Goal: Communication & Community: Ask a question

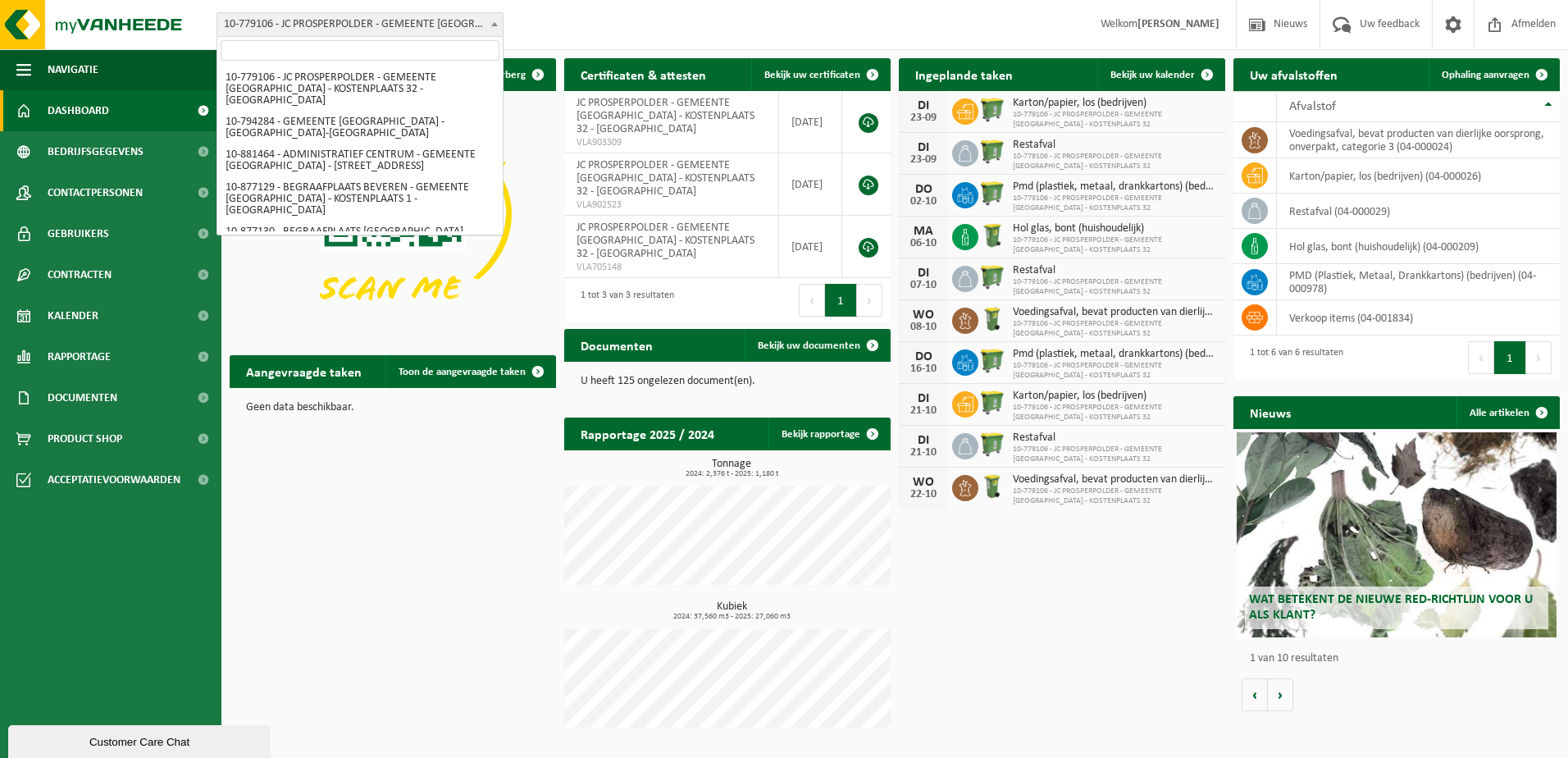
click at [374, 28] on span "10-779106 - JC PROSPERPOLDER - GEMEENTE [GEOGRAPHIC_DATA] - KOSTENPLAATS 32 - […" at bounding box center [360, 23] width 285 height 22
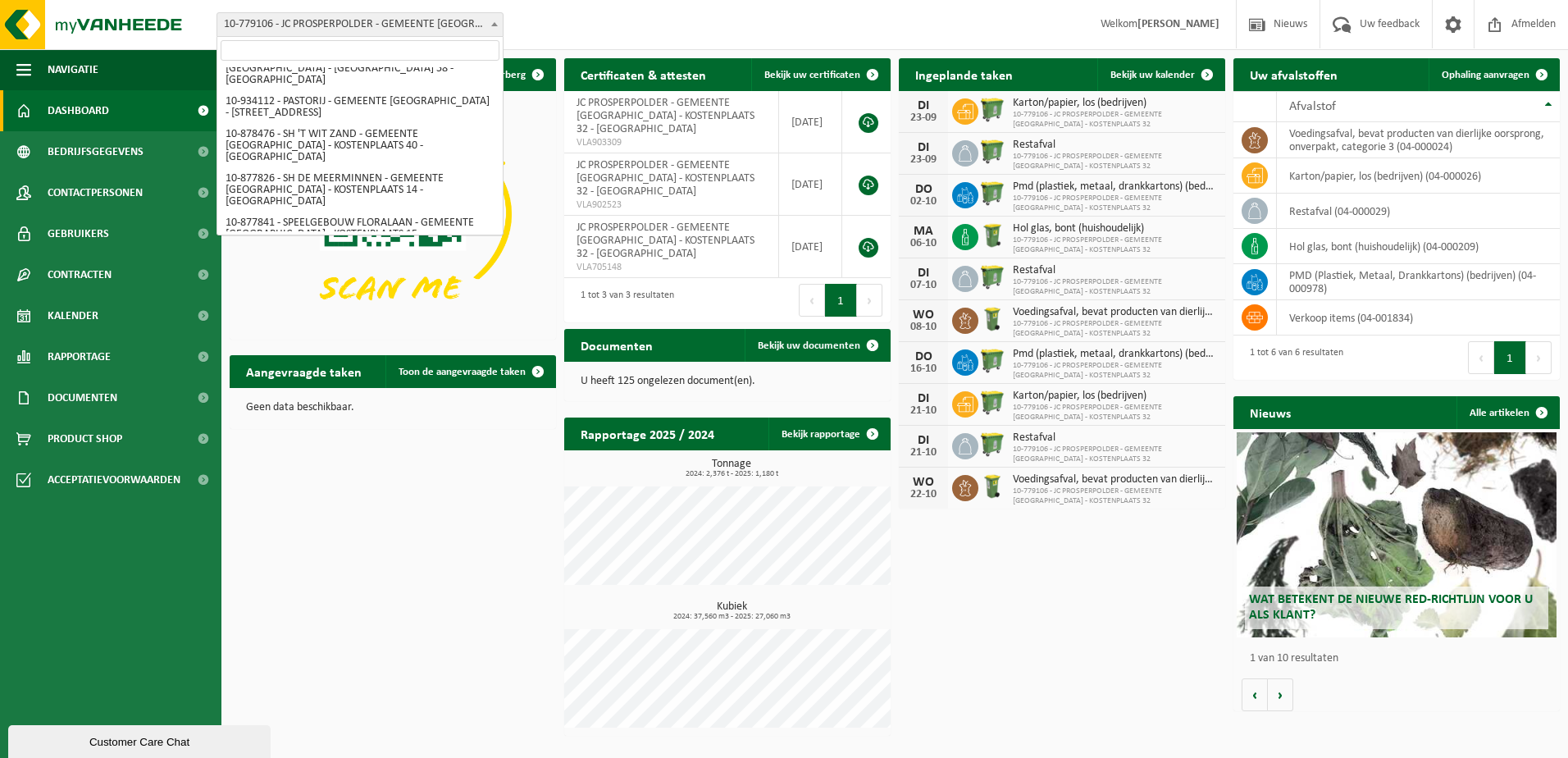
scroll to position [1764, 0]
select select "108129"
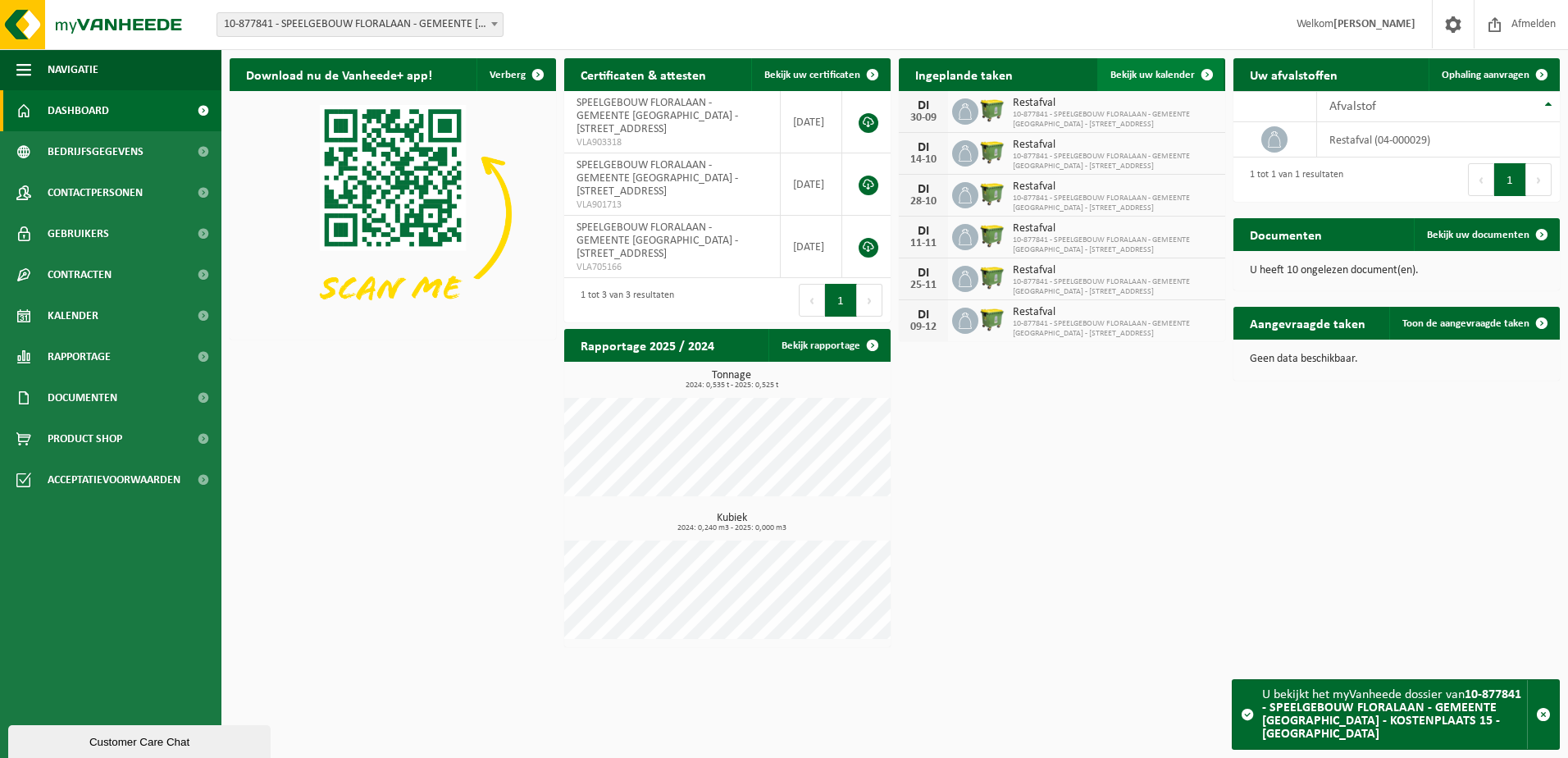
click at [1166, 80] on span "Bekijk uw kalender" at bounding box center [1153, 74] width 84 height 11
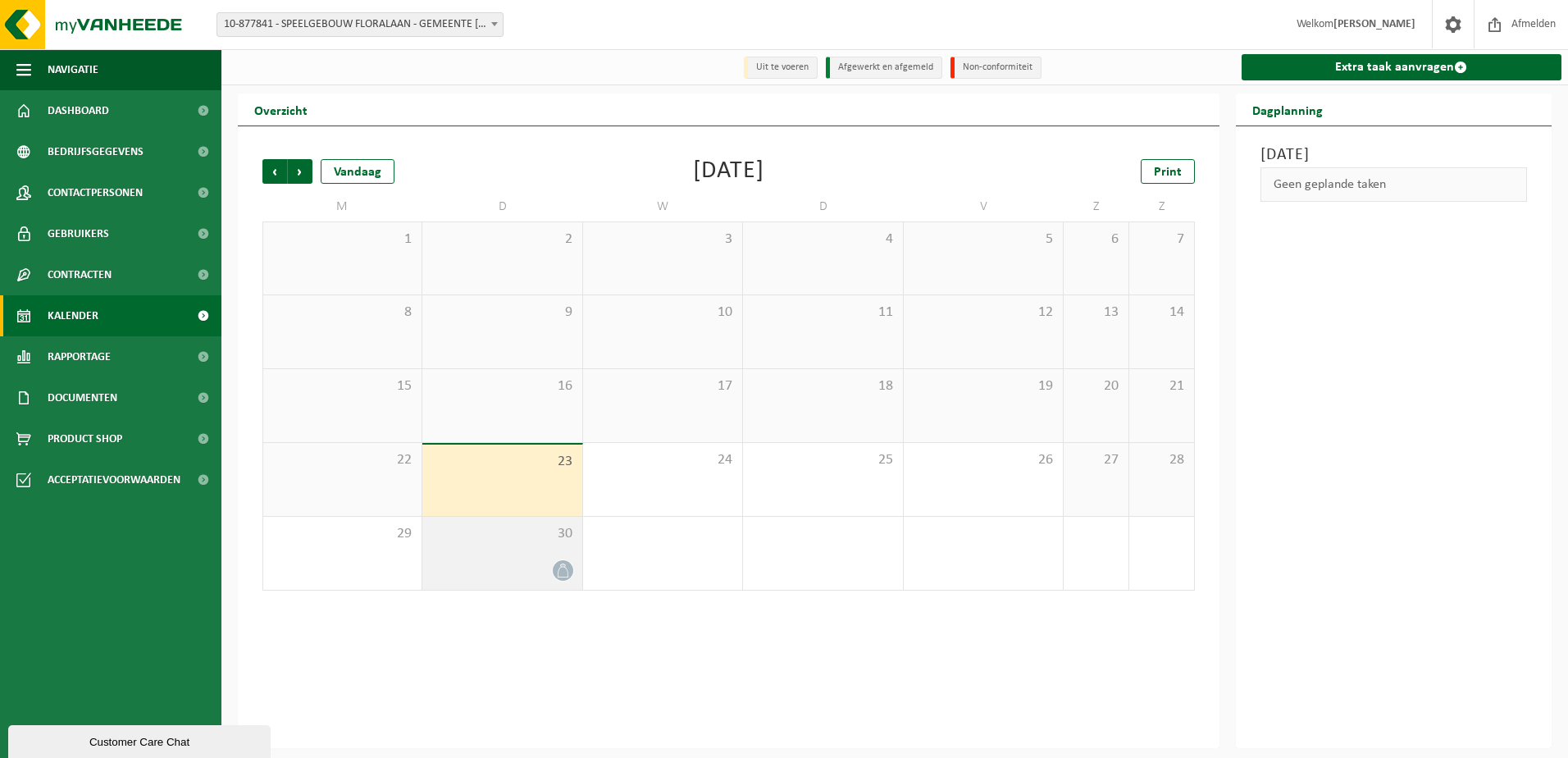
click at [521, 548] on div "30" at bounding box center [501, 554] width 159 height 73
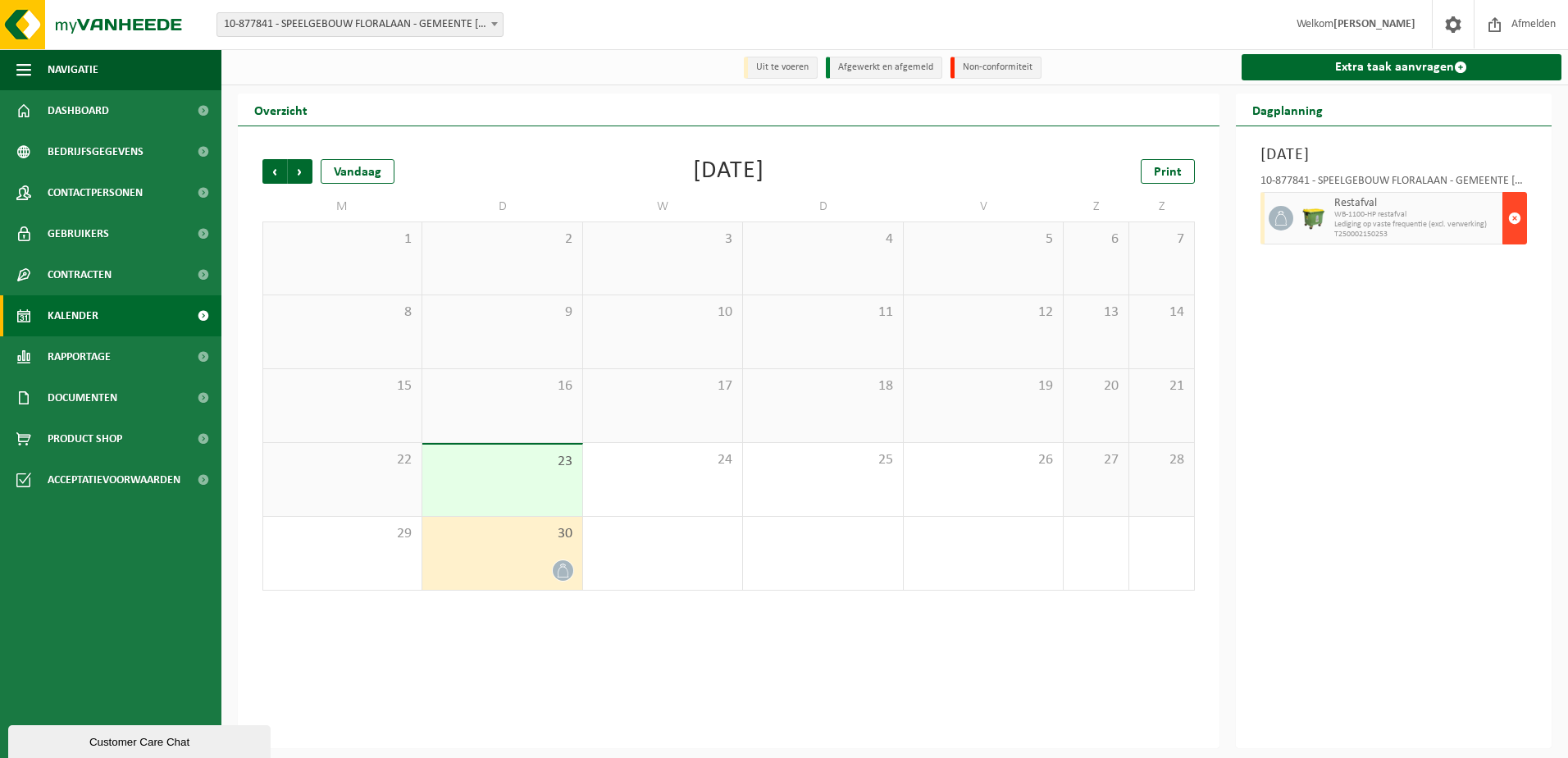
click at [1511, 223] on span "button" at bounding box center [1514, 218] width 13 height 33
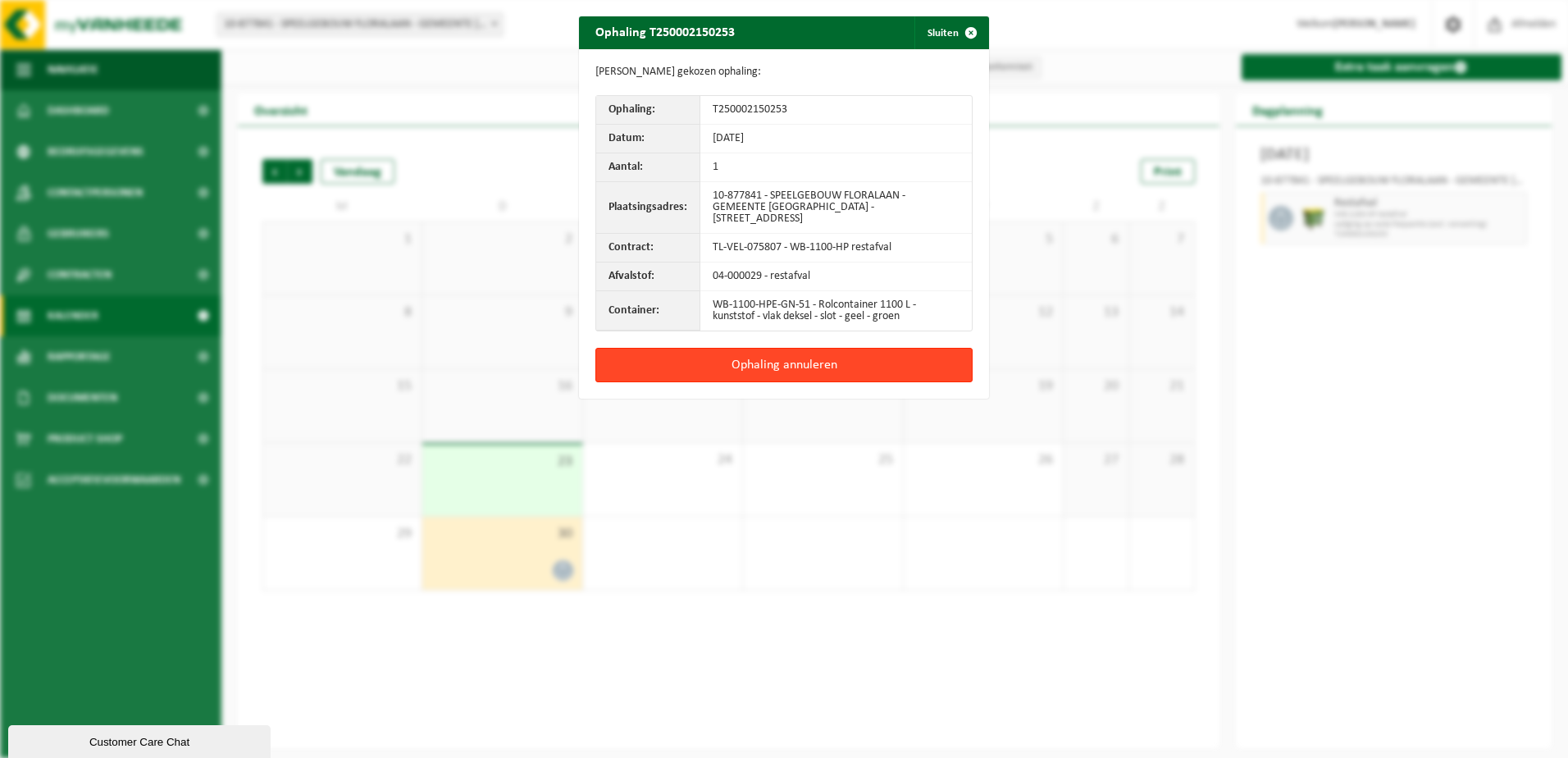
click at [839, 363] on button "Ophaling annuleren" at bounding box center [784, 365] width 377 height 34
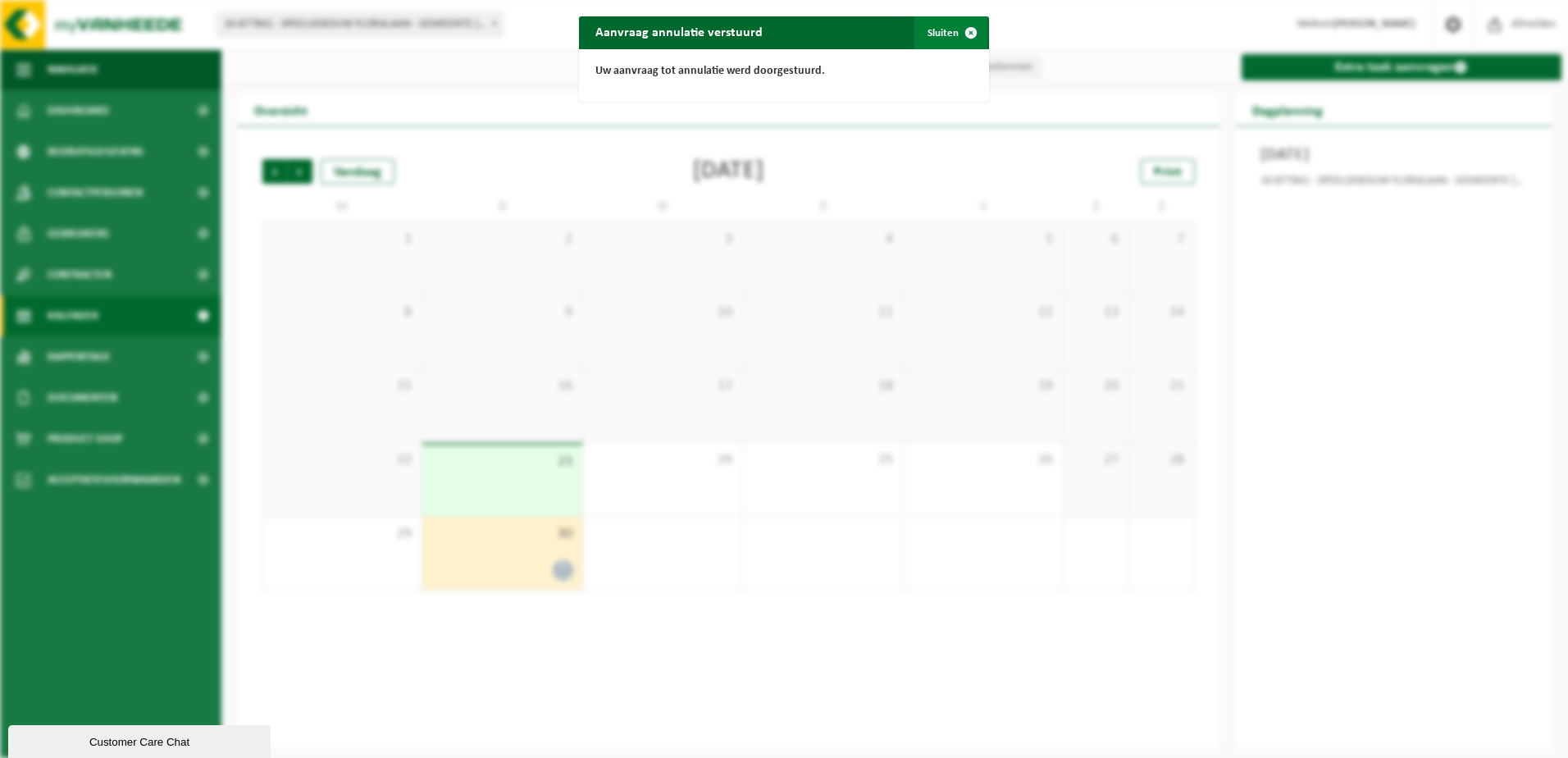
click at [966, 25] on span "button" at bounding box center [972, 33] width 33 height 33
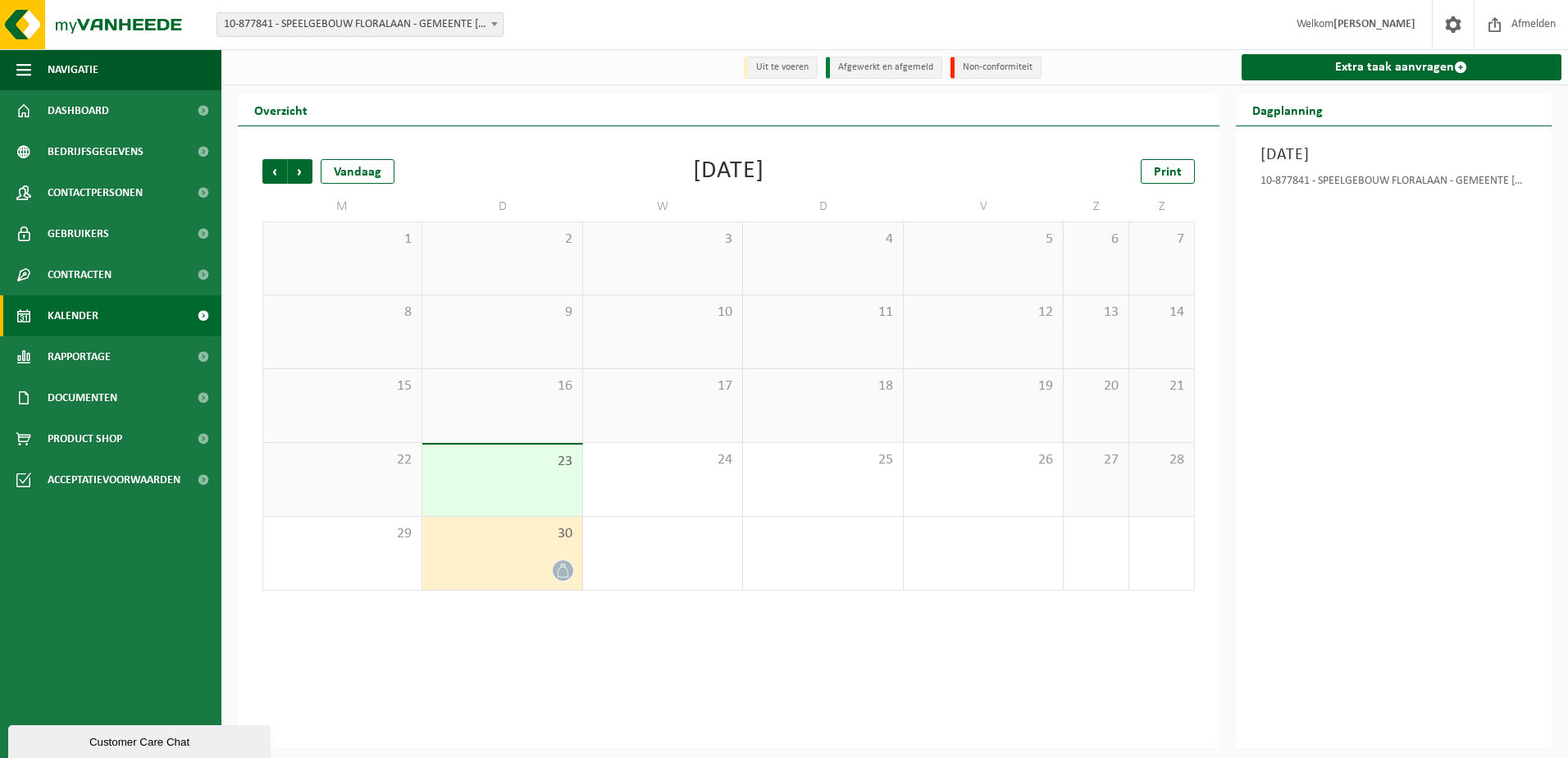
click at [148, 736] on div "Customer Care Chat" at bounding box center [139, 742] width 238 height 13
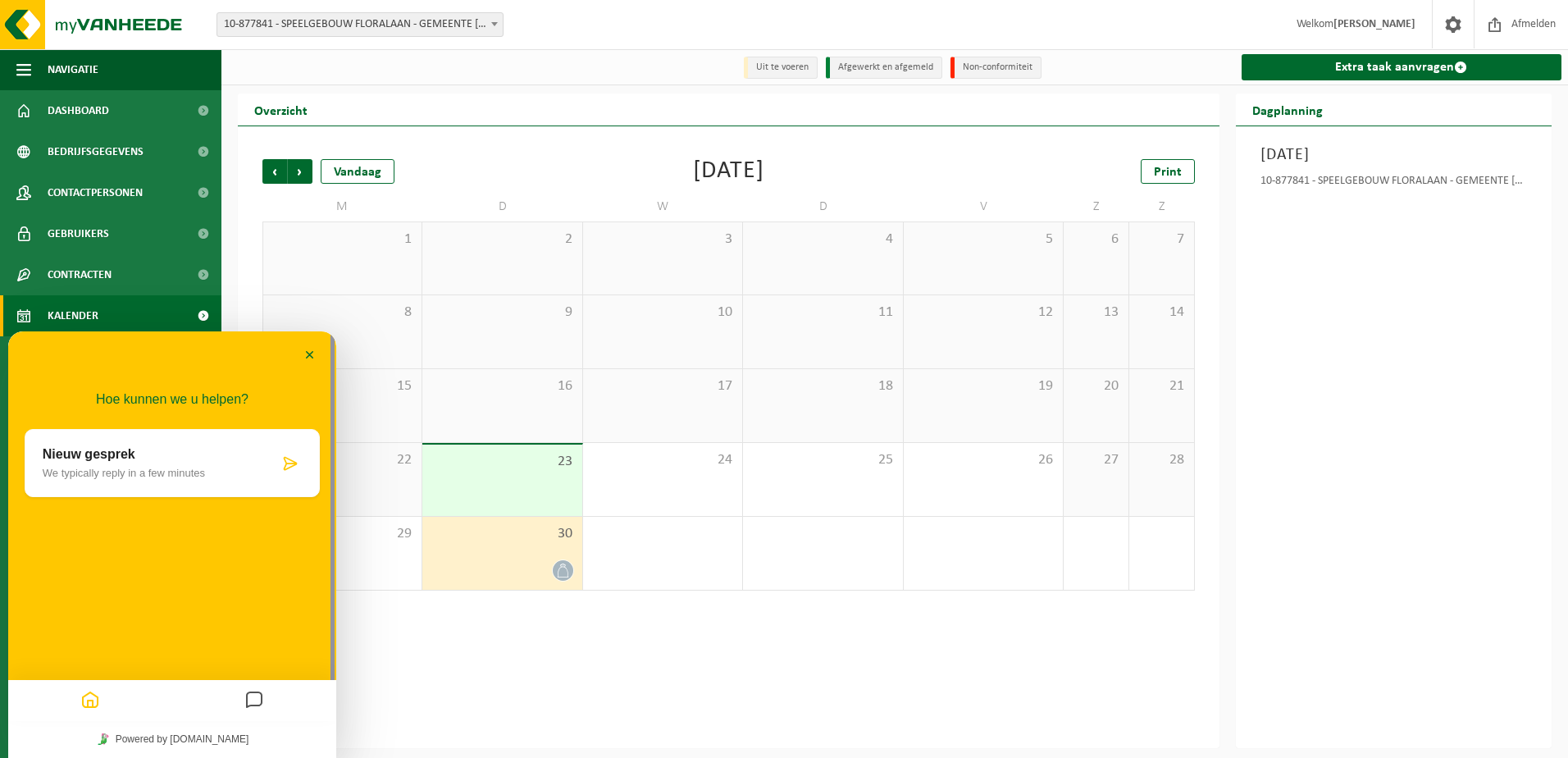
click at [172, 461] on p "Nieuw gesprek" at bounding box center [161, 454] width 237 height 15
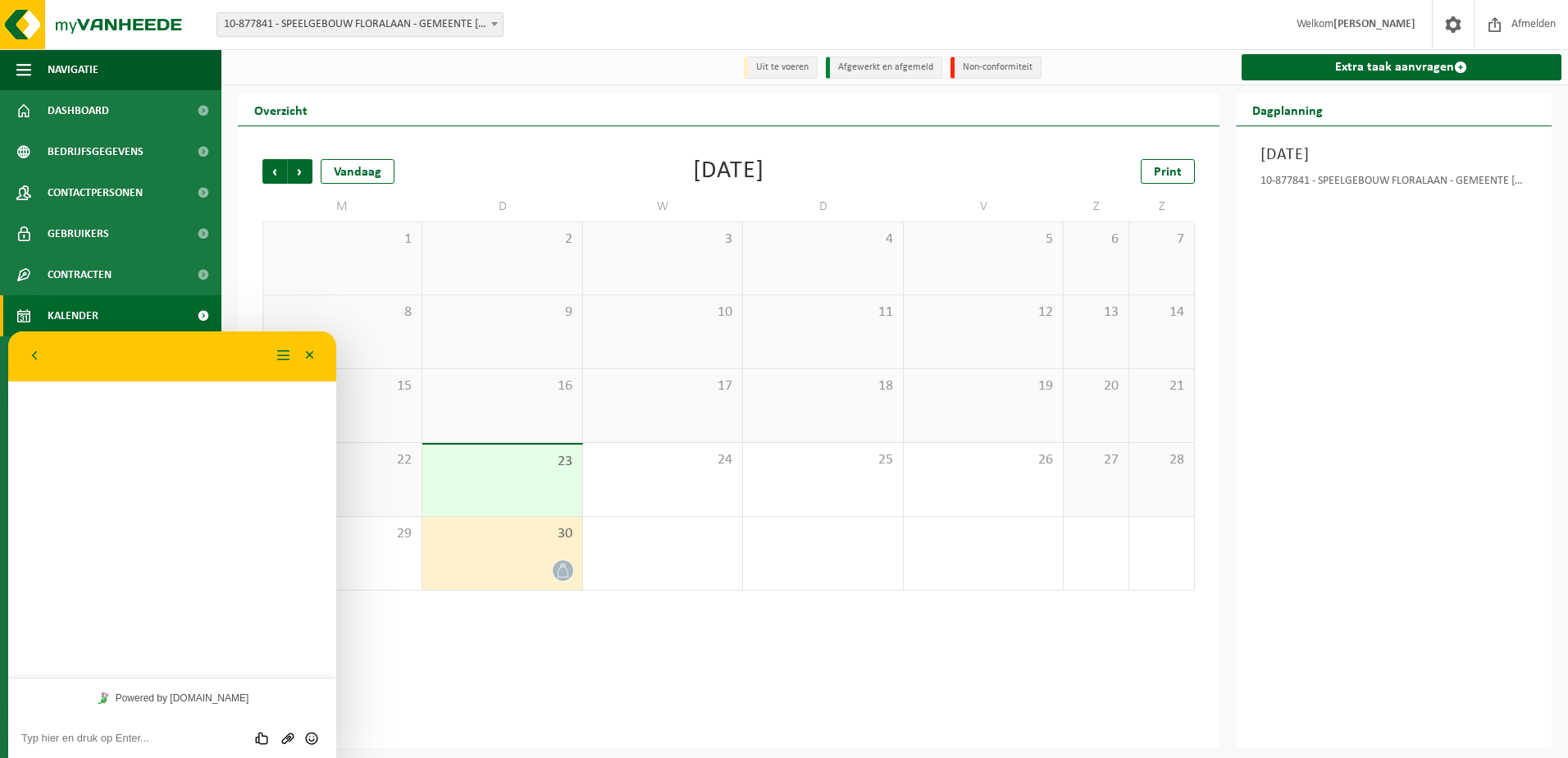
click at [97, 736] on textarea at bounding box center [172, 737] width 302 height 13
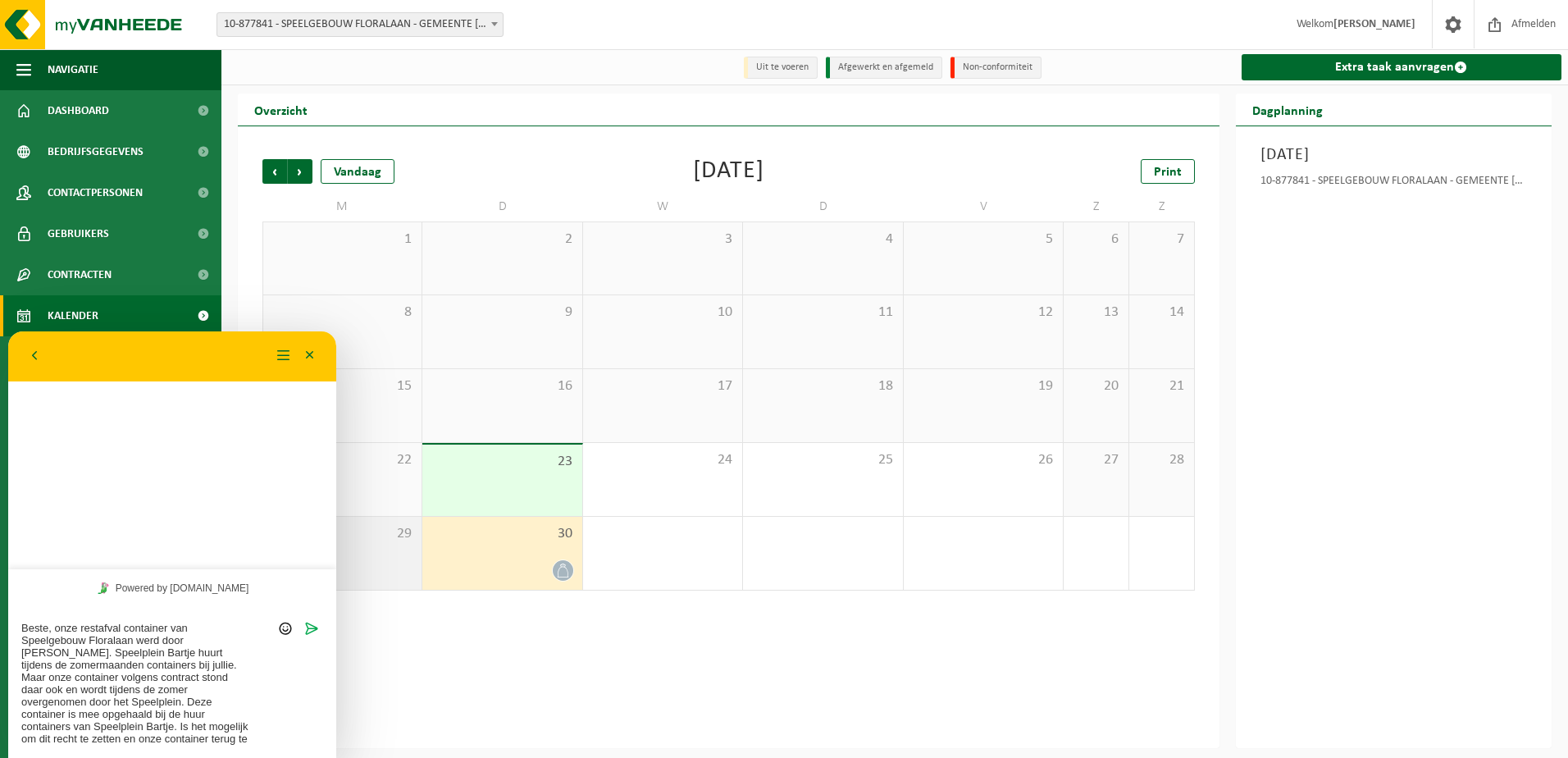
type textarea "Beste, onze restafval container van Speelgebouw Floralaan werd door [PERSON_NAM…"
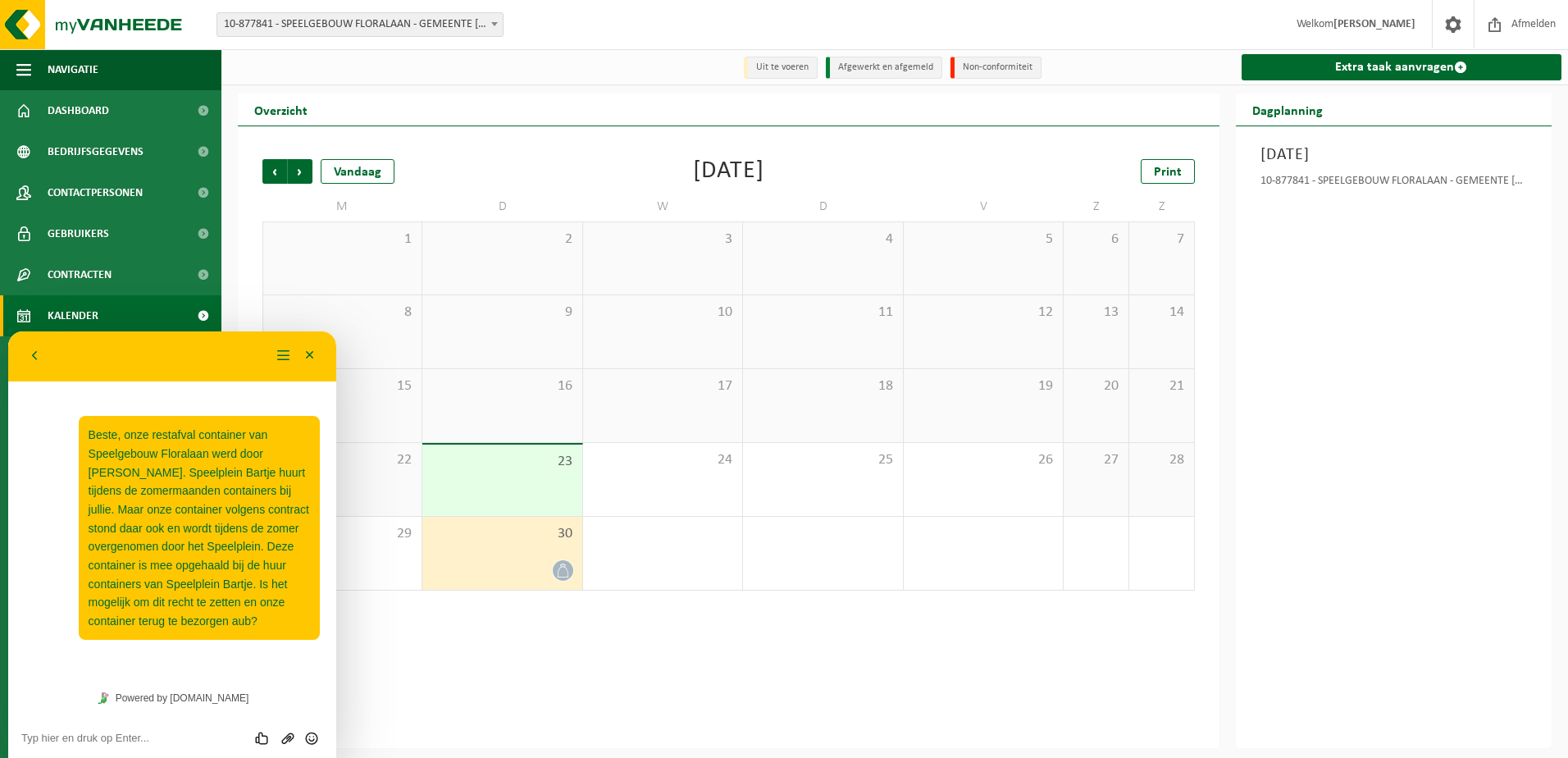
click at [487, 652] on div "Vorige Volgende Vandaag [DATE] Print M D W D V Z Z 1 2 3 4 5 6 7 8 9 10 11 12 1…" at bounding box center [728, 437] width 981 height 622
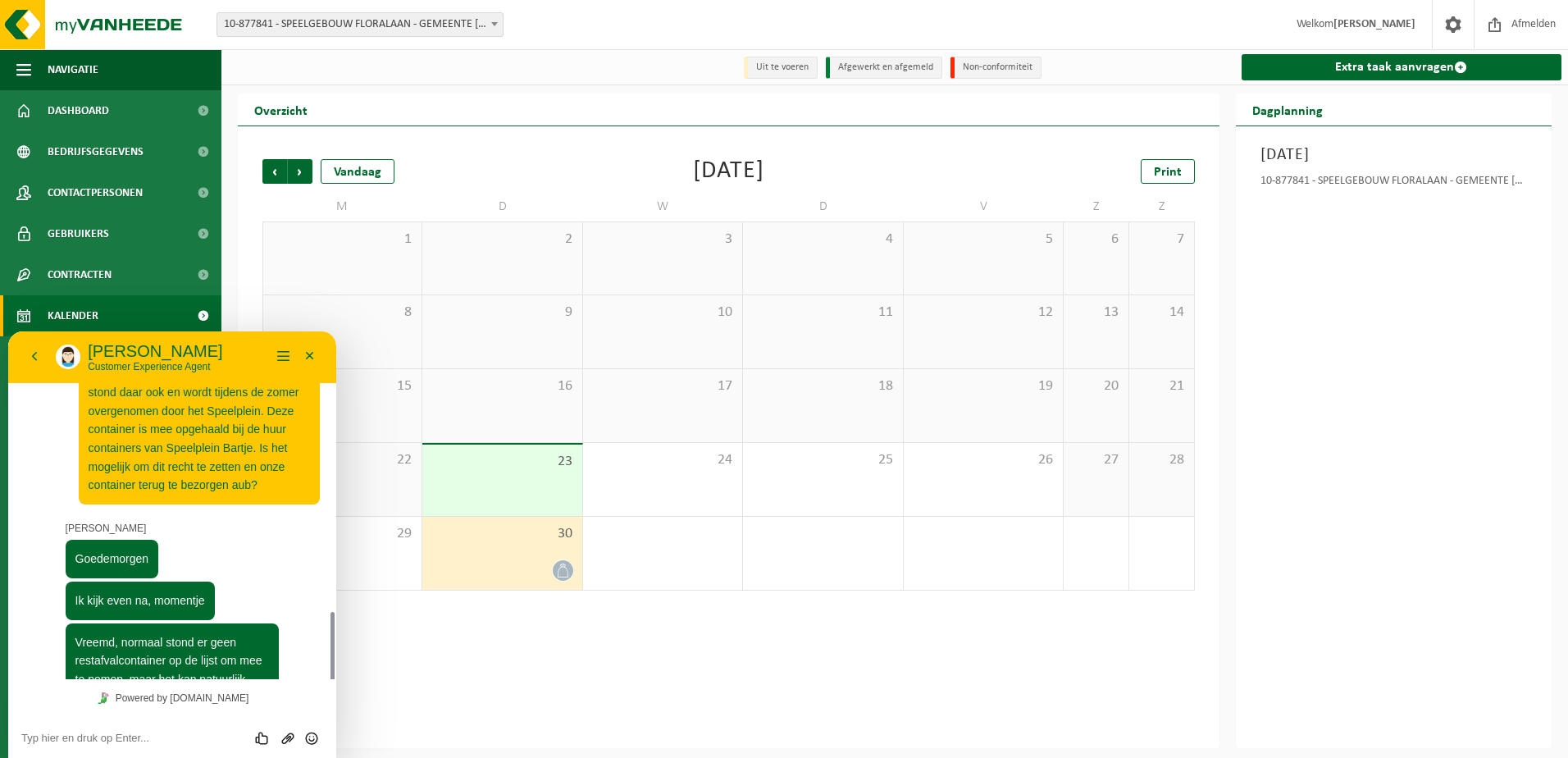
scroll to position [251, 0]
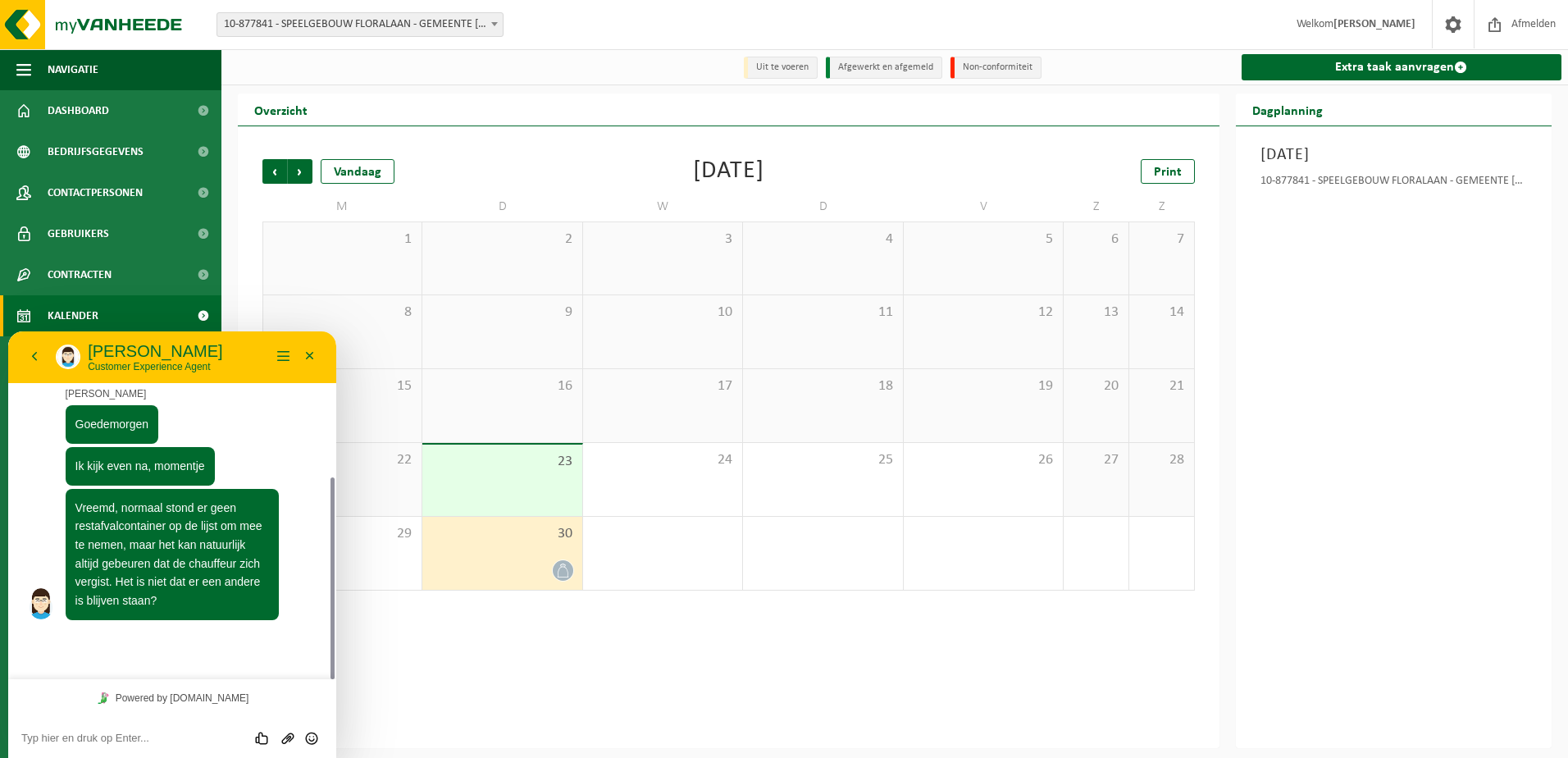
click at [130, 736] on textarea at bounding box center [172, 737] width 302 height 13
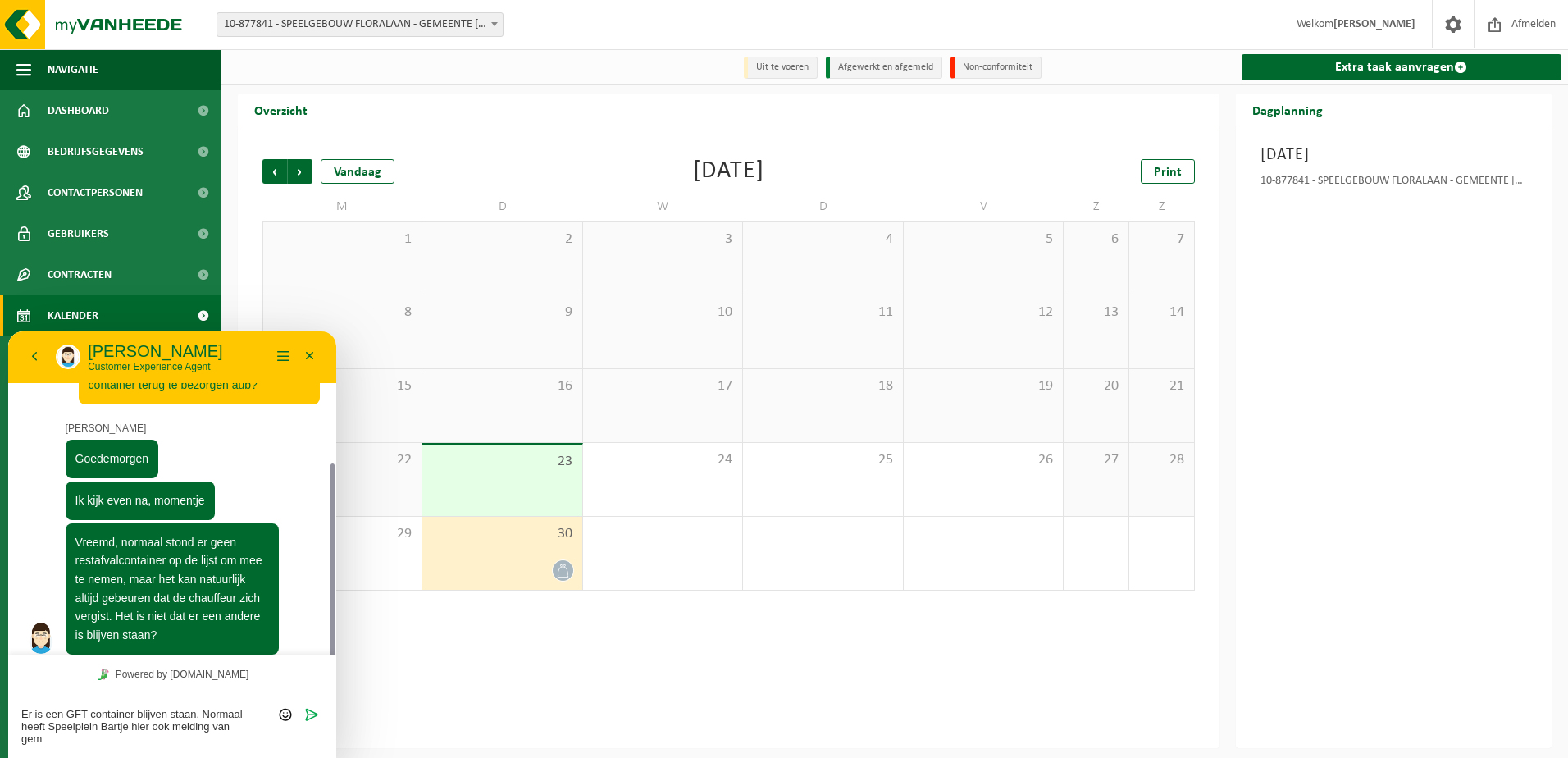
scroll to position [0, 0]
type textarea "Er is een GFT container blijven staan. Normaal heeft Speelplein Bartje hier ook…"
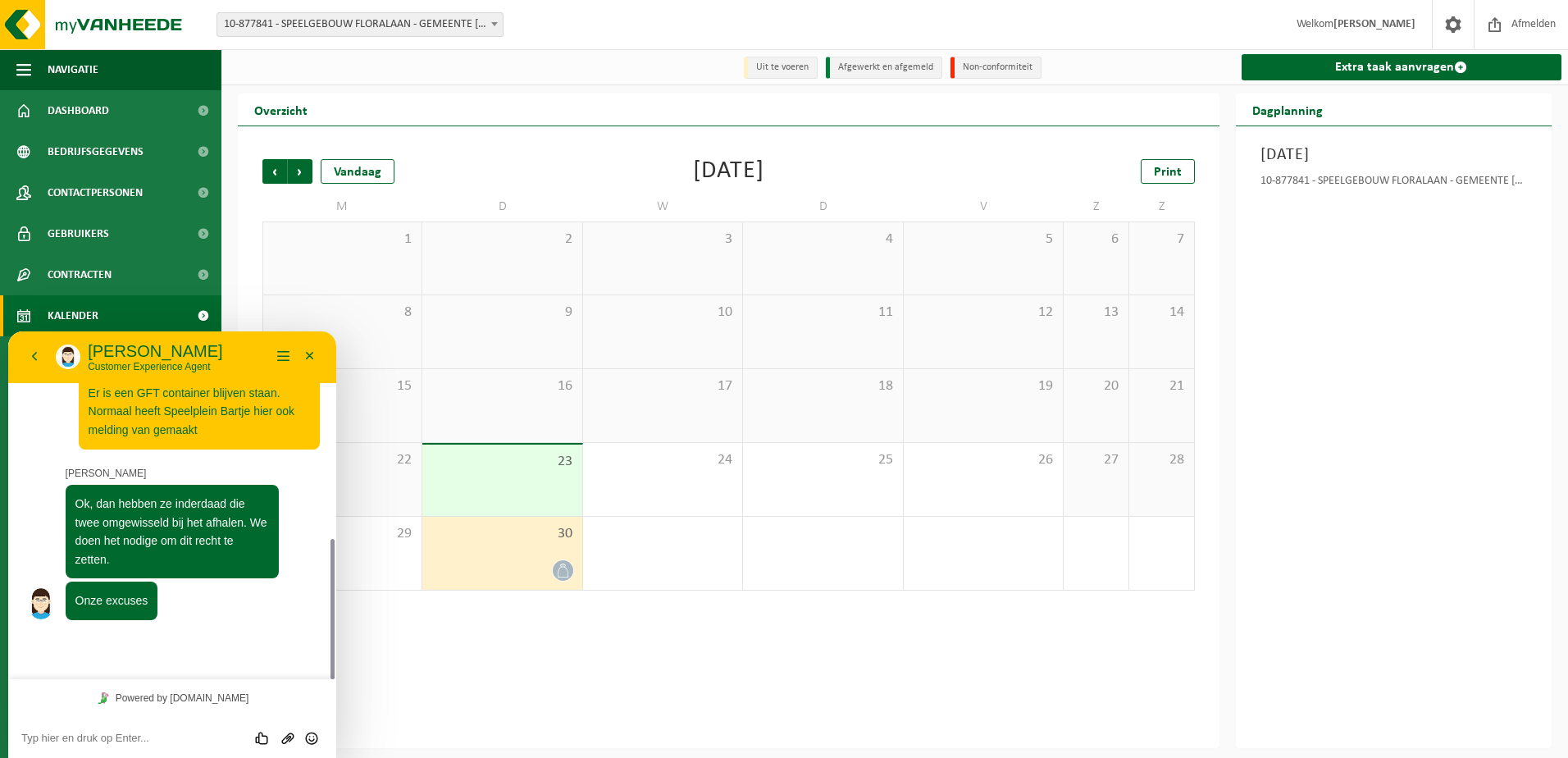
scroll to position [468, 0]
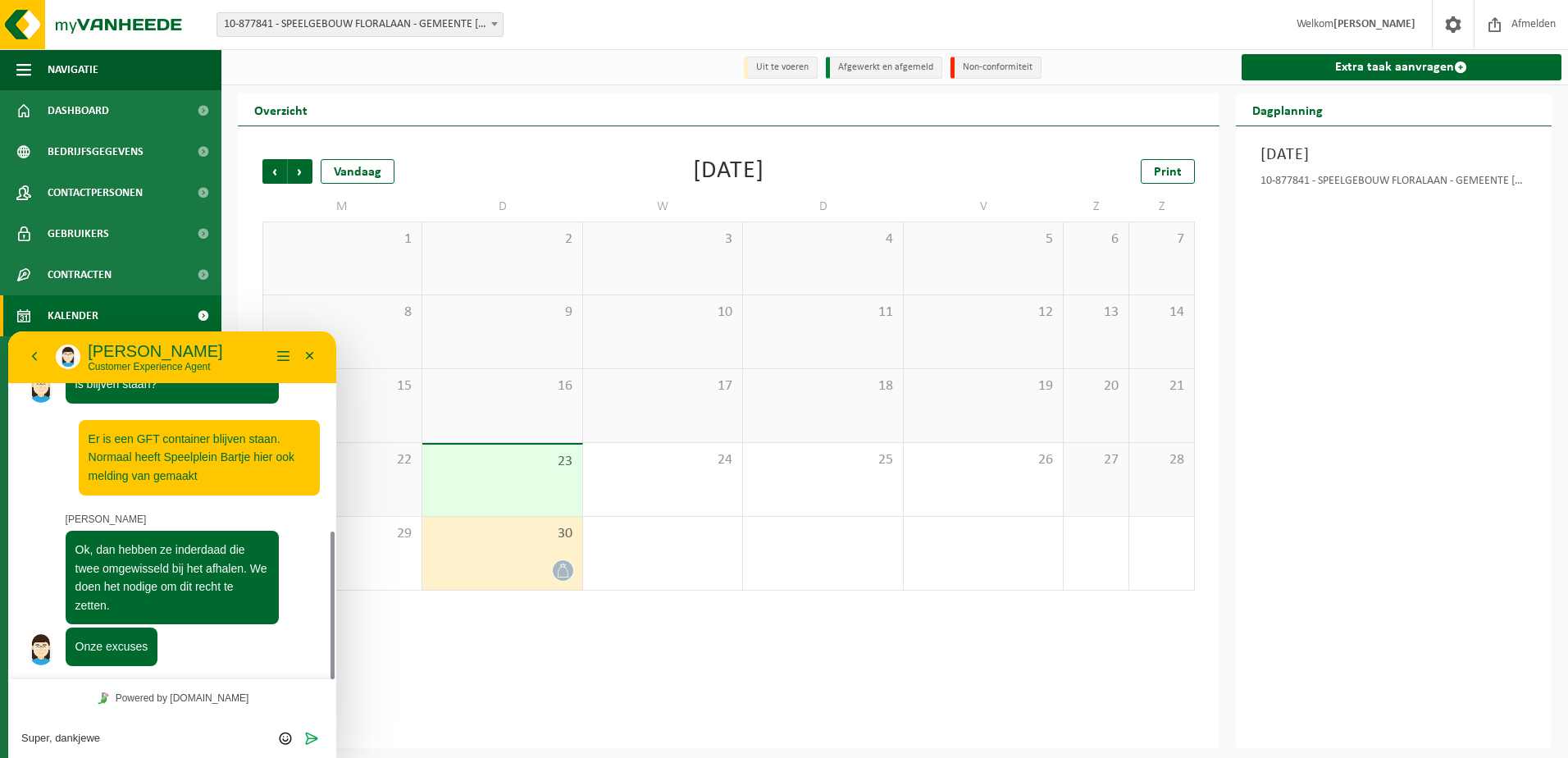
type textarea "Super, dankjewel"
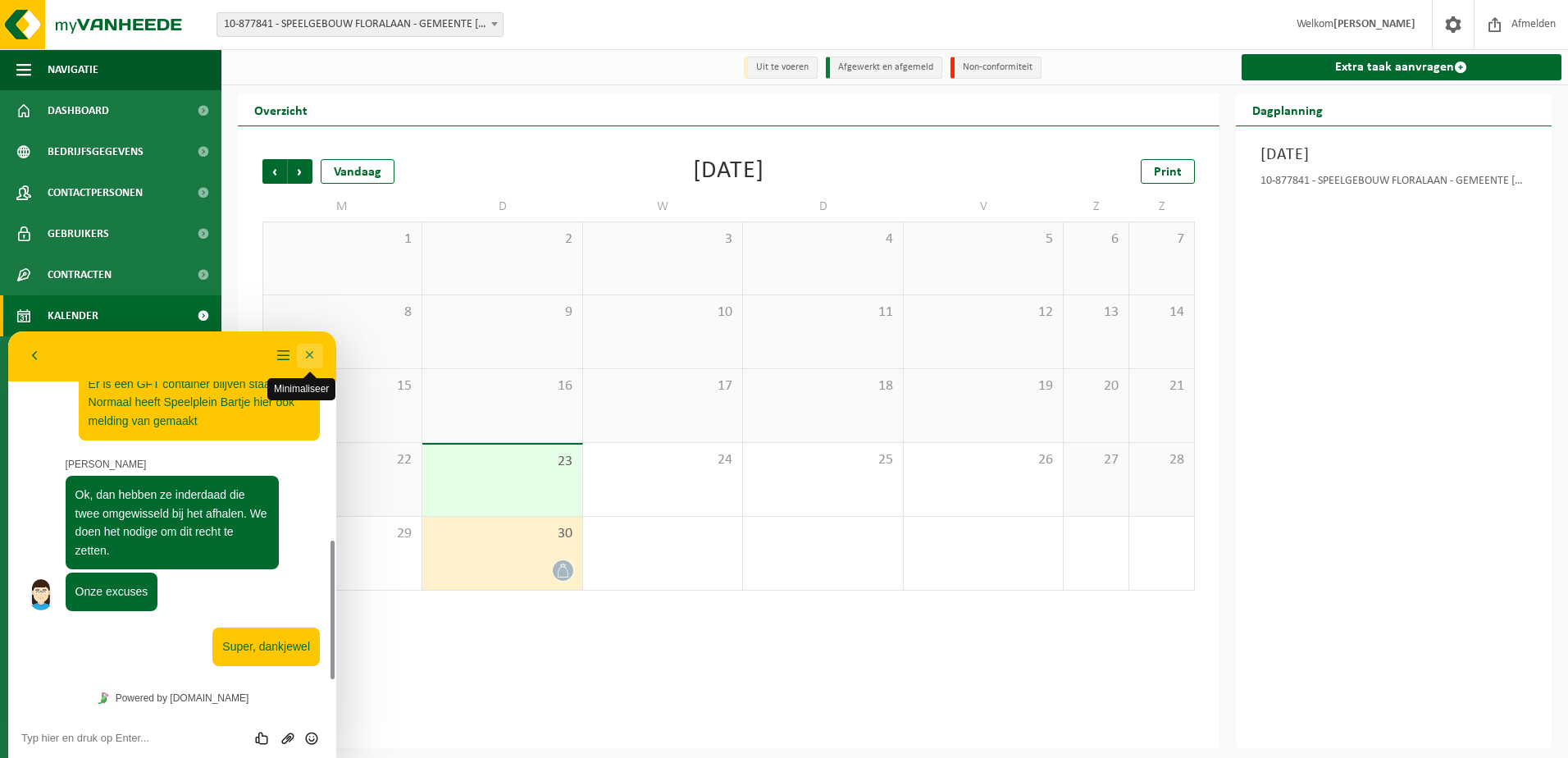
drag, startPoint x: 303, startPoint y: 359, endPoint x: 363, endPoint y: 473, distance: 128.8
click at [303, 359] on button "Minimaliseer" at bounding box center [310, 356] width 26 height 24
